Goal: Browse casually: Explore the website without a specific task or goal

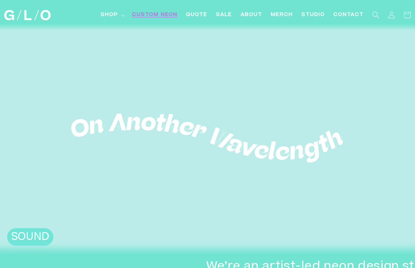
click at [140, 16] on span "Custom Neon" at bounding box center [155, 14] width 46 height 7
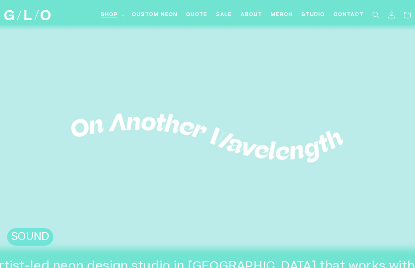
click at [107, 12] on span "Shop" at bounding box center [109, 14] width 17 height 7
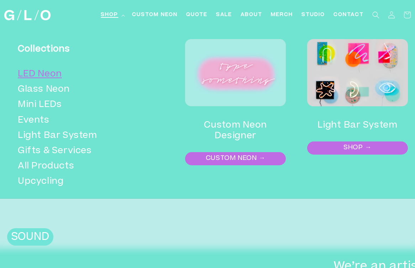
click at [38, 75] on link "LED Neon" at bounding box center [89, 74] width 142 height 15
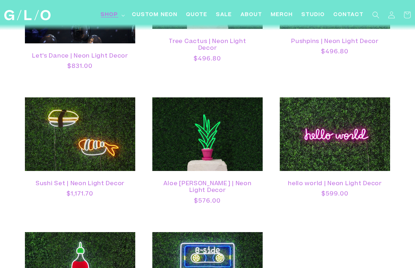
scroll to position [1333, 0]
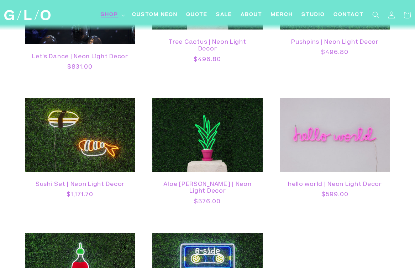
click at [327, 181] on link "hello world | Neon Light Decor" at bounding box center [335, 184] width 96 height 7
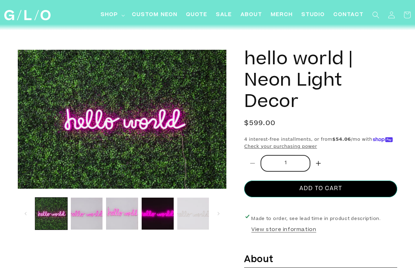
click at [186, 221] on button "Load image 5 in gallery view" at bounding box center [193, 214] width 32 height 32
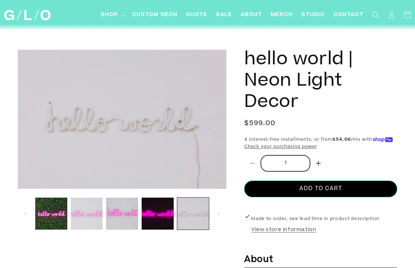
click at [73, 219] on button "Load image 2 in gallery view" at bounding box center [87, 214] width 32 height 32
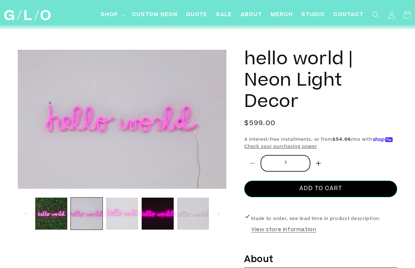
click at [120, 216] on button "Load image 3 in gallery view" at bounding box center [122, 214] width 32 height 32
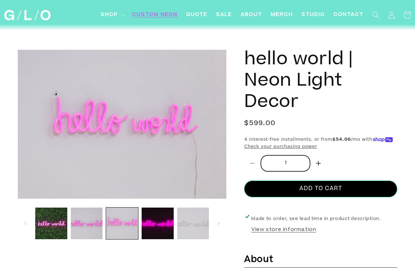
click at [156, 19] on link "Custom Neon" at bounding box center [155, 15] width 54 height 16
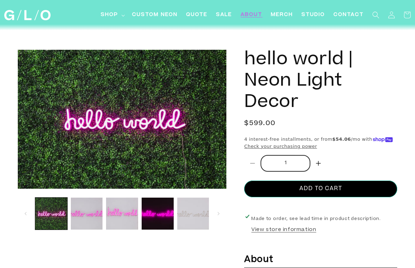
click at [255, 22] on link "About" at bounding box center [251, 15] width 30 height 16
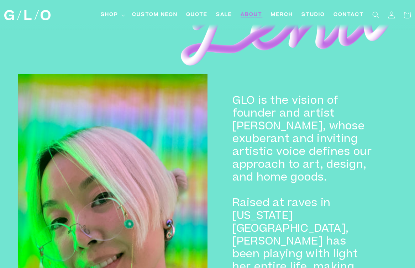
scroll to position [511, 0]
click at [109, 18] on span "Shop" at bounding box center [109, 14] width 17 height 7
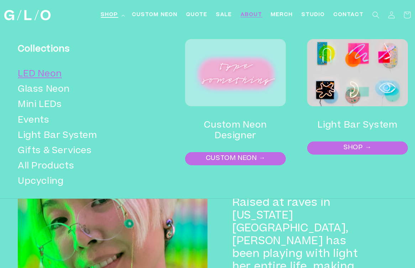
click at [38, 74] on link "LED Neon" at bounding box center [89, 74] width 142 height 15
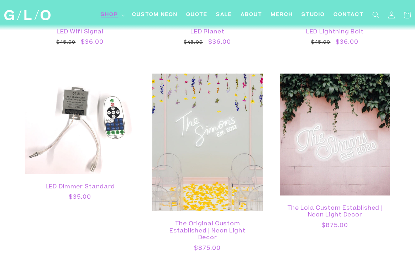
scroll to position [661, 0]
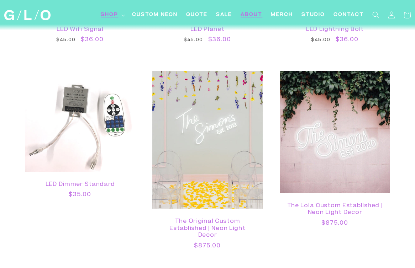
click at [249, 15] on span "About" at bounding box center [251, 14] width 22 height 7
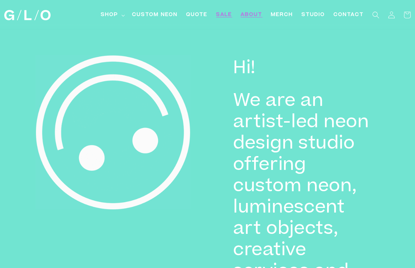
click at [221, 16] on span "SALE" at bounding box center [224, 14] width 16 height 7
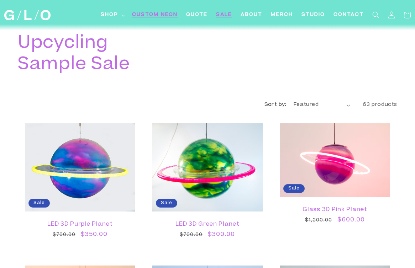
click at [154, 21] on link "Custom Neon" at bounding box center [155, 15] width 54 height 16
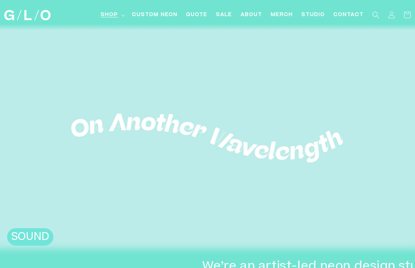
click at [111, 17] on span "Shop" at bounding box center [109, 14] width 17 height 7
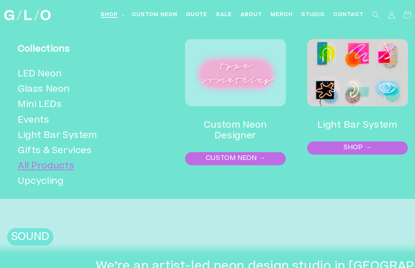
click at [41, 171] on link "All Products" at bounding box center [89, 166] width 142 height 15
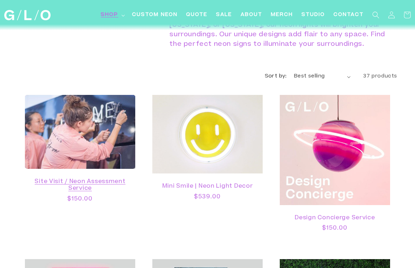
scroll to position [17, 0]
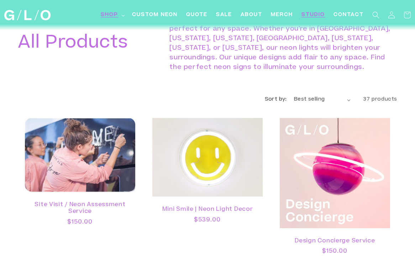
click at [313, 20] on link "Studio" at bounding box center [313, 15] width 32 height 16
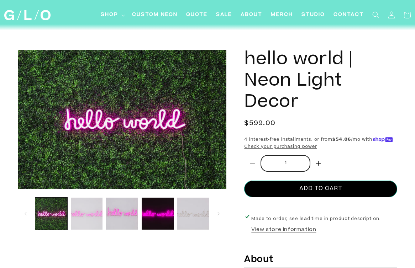
click at [87, 223] on button "Load image 2 in gallery view" at bounding box center [87, 214] width 32 height 32
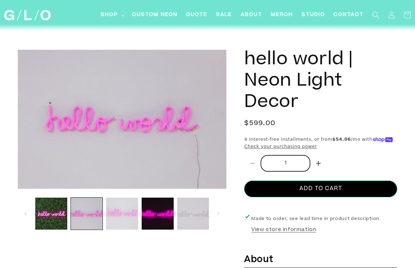
click at [126, 222] on button "Load image 3 in gallery view" at bounding box center [122, 214] width 32 height 32
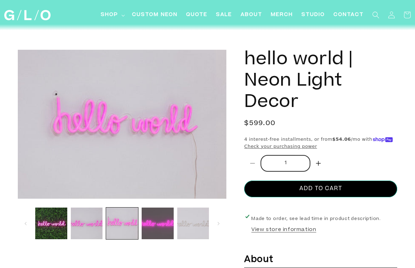
click at [155, 217] on button "Load image 4 in gallery view" at bounding box center [158, 224] width 32 height 32
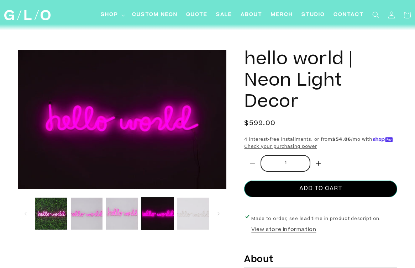
click at [183, 217] on button "Load image 5 in gallery view" at bounding box center [193, 214] width 32 height 32
